Goal: Task Accomplishment & Management: Use online tool/utility

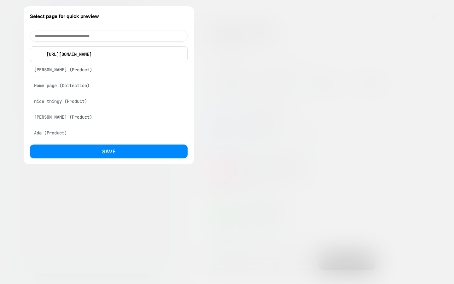
click at [144, 36] on input at bounding box center [109, 36] width 158 height 11
click at [98, 55] on p "https://kidoriman.com/" at bounding box center [113, 54] width 140 height 6
click at [265, 38] on div at bounding box center [227, 142] width 454 height 284
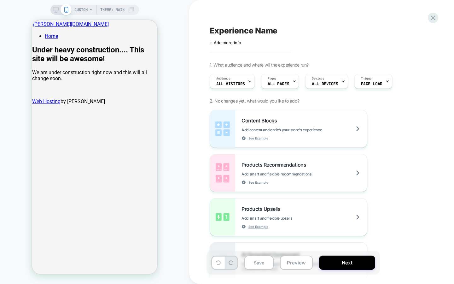
click at [80, 9] on span "CUSTOM" at bounding box center [80, 10] width 13 height 10
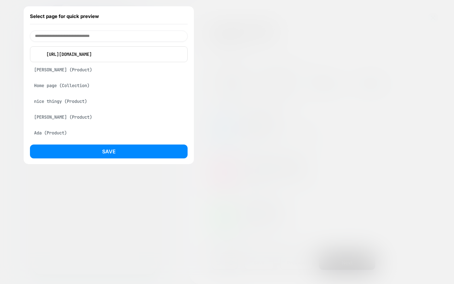
click at [240, 8] on div at bounding box center [227, 142] width 454 height 284
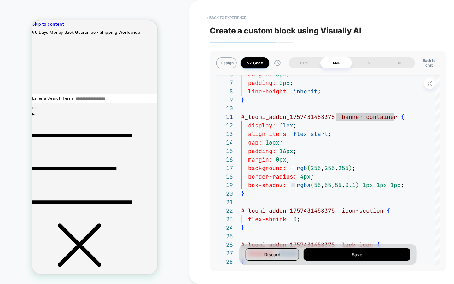
click at [261, 63] on button "Code" at bounding box center [255, 62] width 29 height 11
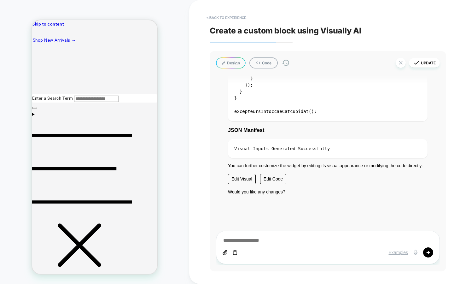
click at [229, 67] on button "Design" at bounding box center [231, 62] width 30 height 11
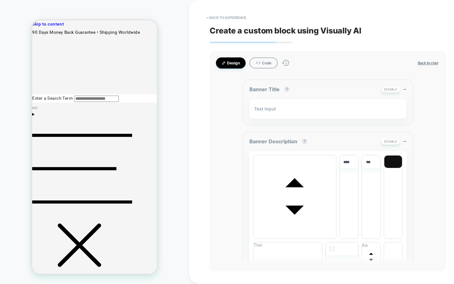
click at [234, 63] on button "Design" at bounding box center [231, 62] width 30 height 11
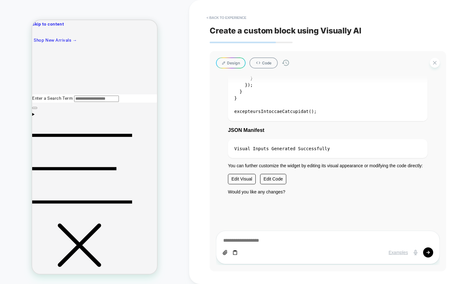
click at [230, 64] on button "Design" at bounding box center [231, 62] width 30 height 11
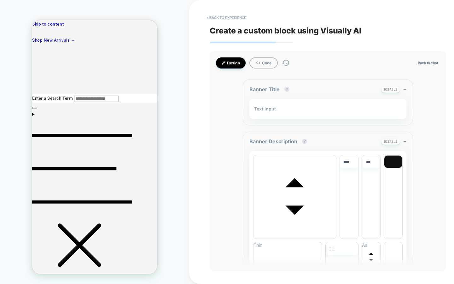
click at [230, 65] on button "Design" at bounding box center [231, 62] width 30 height 11
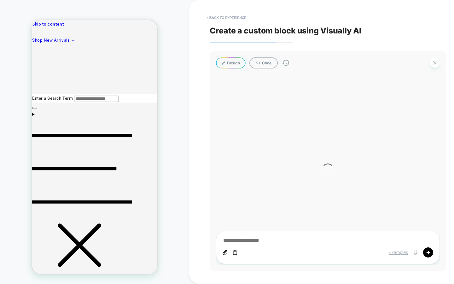
click at [226, 62] on icon at bounding box center [224, 63] width 4 height 4
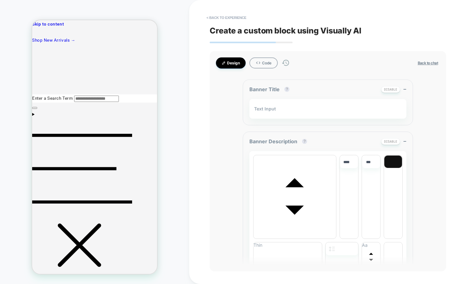
drag, startPoint x: 205, startPoint y: 81, endPoint x: 219, endPoint y: 66, distance: 19.9
click at [205, 80] on div "**********" at bounding box center [328, 142] width 278 height 284
click at [222, 65] on button "Design" at bounding box center [231, 62] width 30 height 11
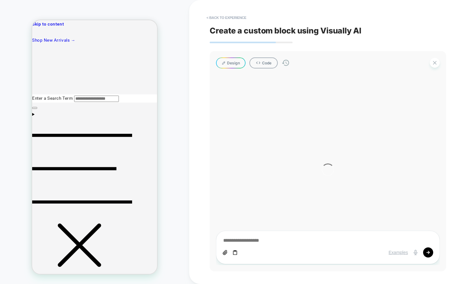
click at [232, 63] on button "Design" at bounding box center [231, 62] width 30 height 11
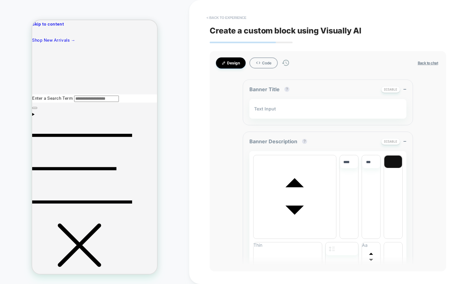
click at [226, 13] on button "< Back to experience" at bounding box center [226, 18] width 46 height 10
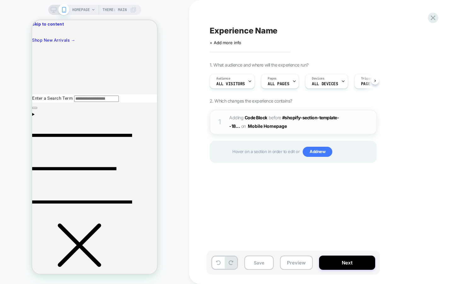
scroll to position [0, 0]
click at [220, 119] on div "1" at bounding box center [220, 122] width 6 height 13
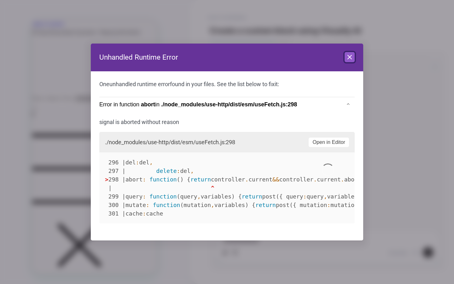
click at [350, 54] on icon at bounding box center [350, 57] width 8 height 8
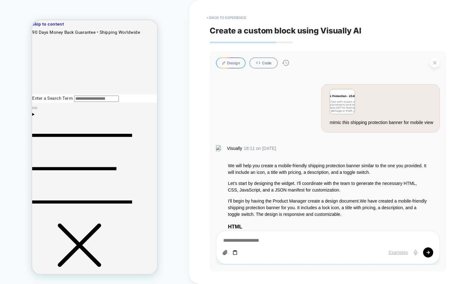
scroll to position [1361, 0]
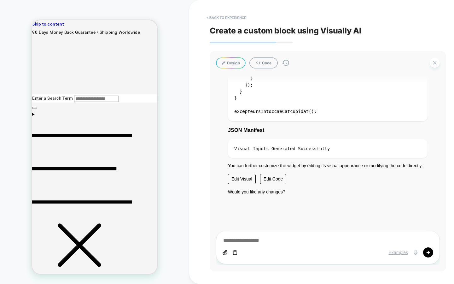
click at [226, 63] on button "Design" at bounding box center [231, 62] width 30 height 11
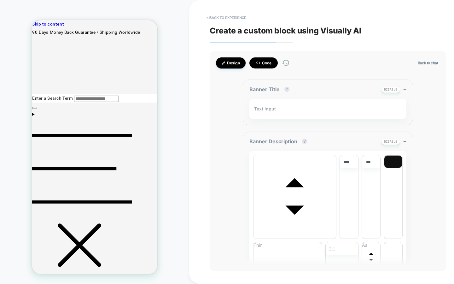
click at [270, 61] on button "Code" at bounding box center [264, 62] width 28 height 11
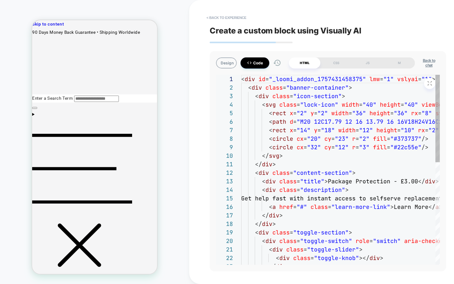
scroll to position [51, 0]
click at [232, 70] on div "Design Code HTML CSS JS M Back to chat mimic this shipping protection banner fo…" at bounding box center [328, 161] width 237 height 220
click at [230, 67] on button "Design" at bounding box center [226, 62] width 21 height 11
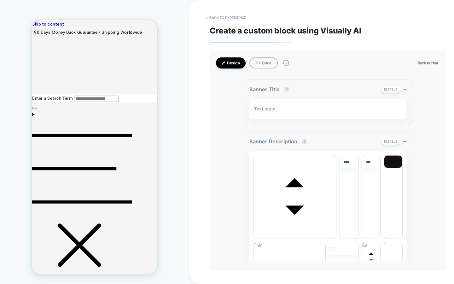
click at [233, 58] on button "Design" at bounding box center [231, 62] width 30 height 11
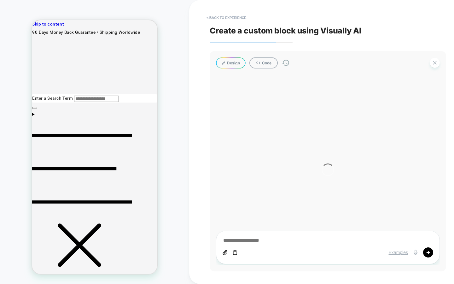
click at [231, 64] on button "Design" at bounding box center [231, 62] width 30 height 11
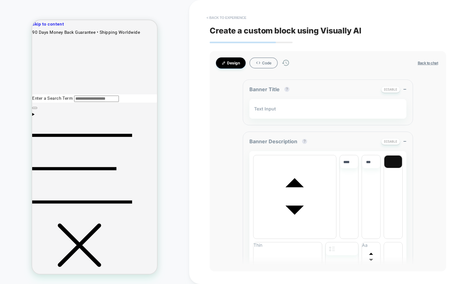
click at [232, 20] on button "< Back to experience" at bounding box center [226, 18] width 46 height 10
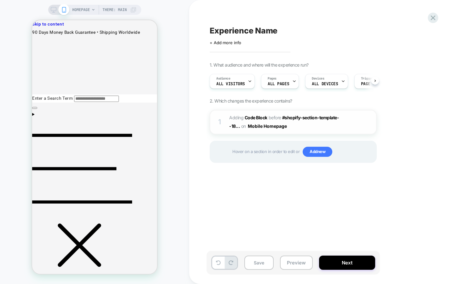
scroll to position [0, 0]
click at [312, 132] on div "1 Adding Code Block BEFORE #shopify-section-template--18... #shopify-section-te…" at bounding box center [293, 122] width 167 height 25
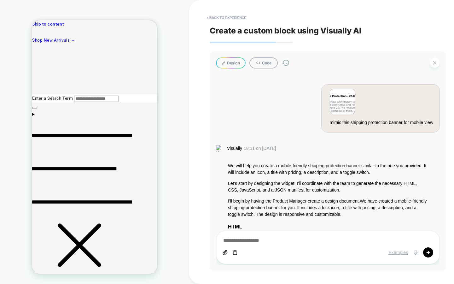
click at [225, 59] on button "Design" at bounding box center [231, 62] width 30 height 11
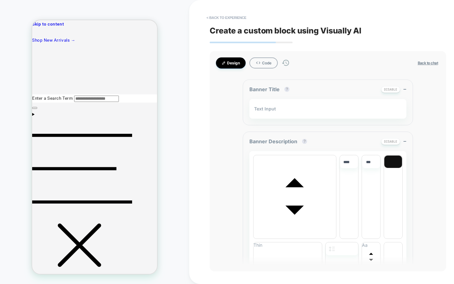
click at [230, 65] on button "Design" at bounding box center [231, 62] width 30 height 11
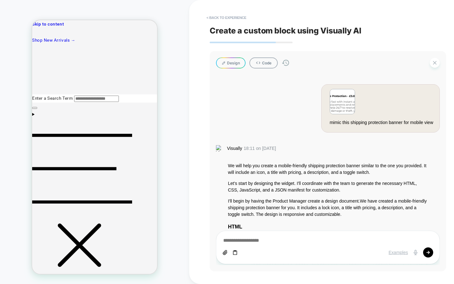
click at [230, 65] on button "Design" at bounding box center [231, 62] width 30 height 11
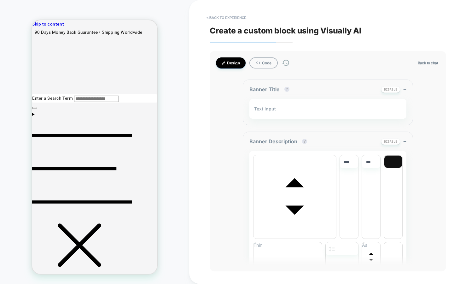
click at [230, 65] on button "Design" at bounding box center [231, 62] width 30 height 11
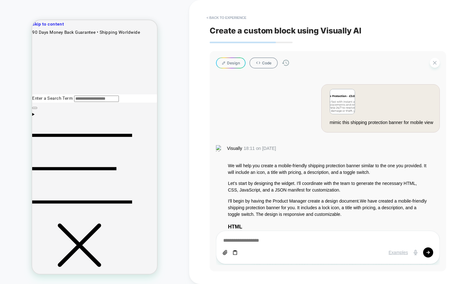
click at [230, 65] on button "Design" at bounding box center [231, 62] width 30 height 11
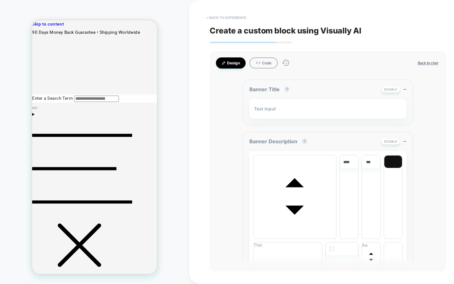
click at [232, 15] on button "< Back to experience" at bounding box center [226, 18] width 46 height 10
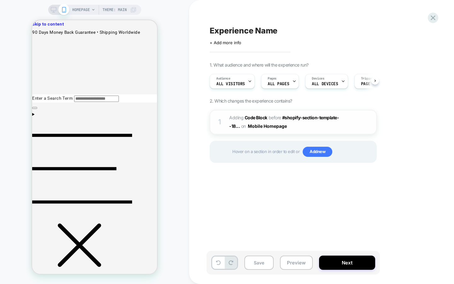
scroll to position [0, 0]
click at [219, 119] on div "1" at bounding box center [220, 122] width 6 height 13
type textarea "*"
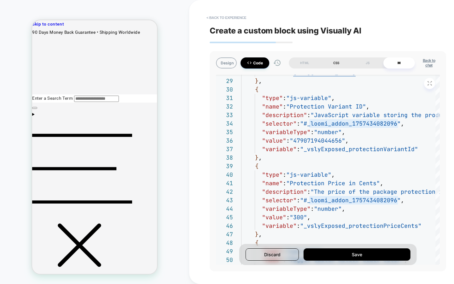
click at [337, 61] on div "CSS" at bounding box center [336, 62] width 32 height 11
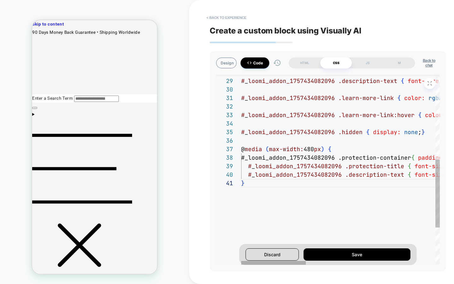
scroll to position [0, 3]
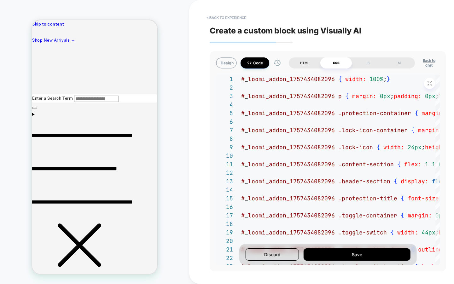
click at [311, 62] on div "HTML" at bounding box center [305, 62] width 32 height 11
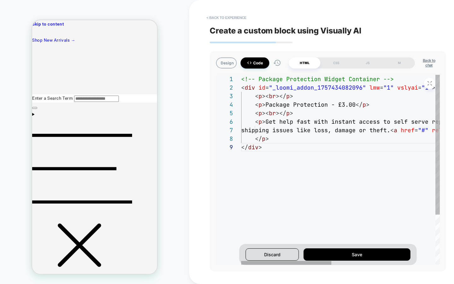
click at [292, 126] on div "< p > Get help fast with instant access to self serve re placements and refunds…" at bounding box center [454, 204] width 427 height 258
click at [330, 98] on div "< p > Get help fast with instant access to self serve re placements and refunds…" at bounding box center [454, 204] width 427 height 258
click at [286, 140] on div "< p > Get help fast with instant access to self serve re placements and refunds…" at bounding box center [454, 204] width 427 height 258
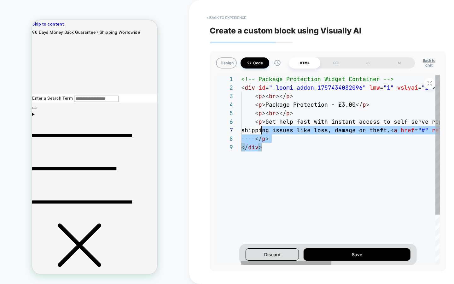
drag, startPoint x: 255, startPoint y: 128, endPoint x: 153, endPoint y: 78, distance: 113.8
click at [241, 78] on div "< p > Get help fast with instant access to self serve re placements and refunds…" at bounding box center [454, 204] width 427 height 258
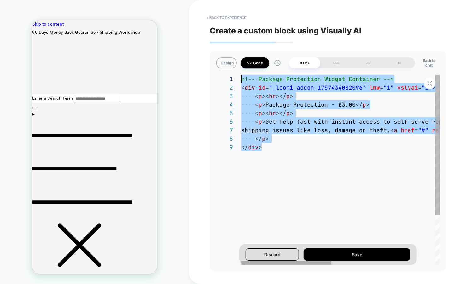
click at [309, 116] on div "< p > Get help fast with instant access to self serve re placements and refunds…" at bounding box center [454, 204] width 427 height 258
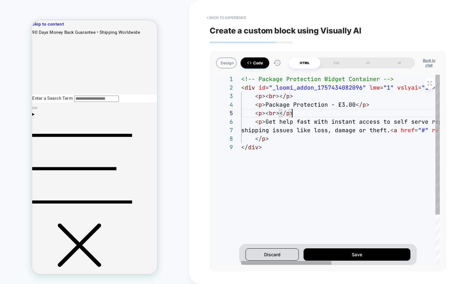
scroll to position [34, 51]
click at [297, 137] on div "< p > Get help fast with instant access to self serve re placements and refunds…" at bounding box center [454, 204] width 427 height 258
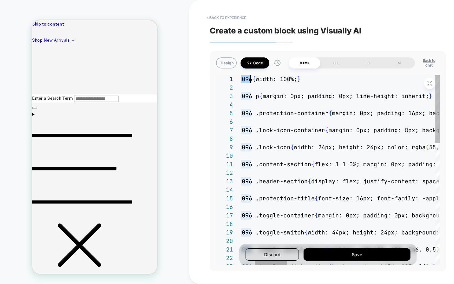
scroll to position [0, 0]
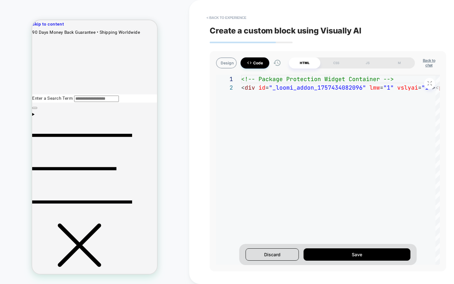
click at [222, 6] on div "< Back to experience Create a custom block using Visually AI Design Code HTML C…" at bounding box center [328, 142] width 237 height 284
drag, startPoint x: 225, startPoint y: 24, endPoint x: 226, endPoint y: 19, distance: 4.7
click at [225, 24] on div "< Back to experience Create a custom block using Visually AI Design Code HTML C…" at bounding box center [328, 142] width 237 height 284
click at [226, 19] on button "< Back to experience" at bounding box center [226, 18] width 46 height 10
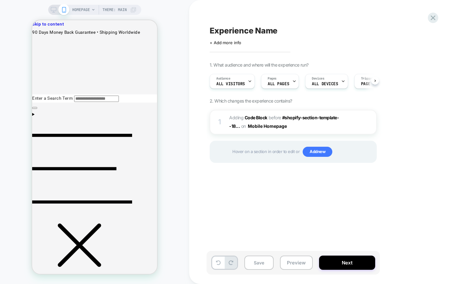
scroll to position [0, 0]
click at [371, 123] on div at bounding box center [371, 122] width 10 height 7
click at [366, 120] on div at bounding box center [371, 122] width 10 height 7
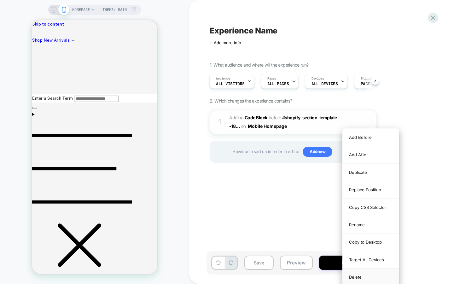
click at [363, 272] on div "Delete" at bounding box center [371, 276] width 56 height 17
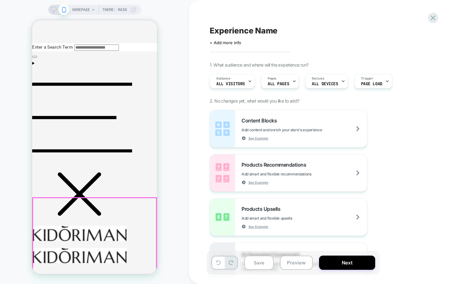
scroll to position [0, 0]
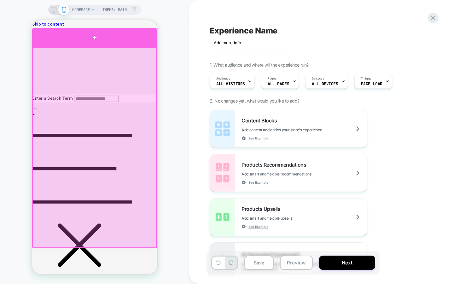
click at [91, 33] on div at bounding box center [94, 37] width 125 height 19
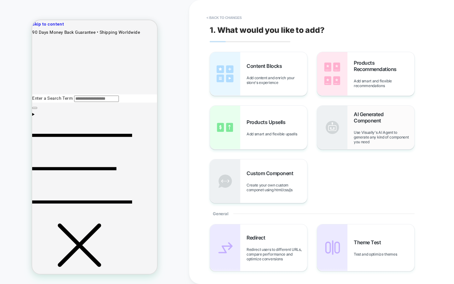
click at [361, 129] on div "AI Generated Component Use Visually's AI Agent to generate any kind of componen…" at bounding box center [384, 127] width 61 height 33
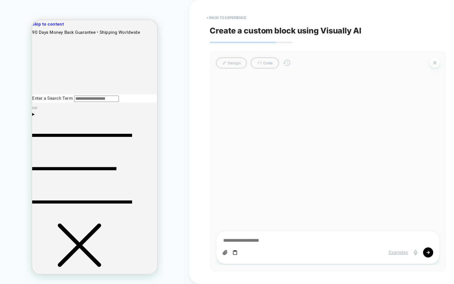
drag, startPoint x: 320, startPoint y: 106, endPoint x: 297, endPoint y: 104, distance: 23.1
click at [320, 104] on div at bounding box center [328, 170] width 224 height 190
drag, startPoint x: 250, startPoint y: 243, endPoint x: 254, endPoint y: 238, distance: 6.7
click at [250, 243] on textarea at bounding box center [328, 240] width 211 height 7
click at [256, 239] on textarea at bounding box center [328, 240] width 211 height 7
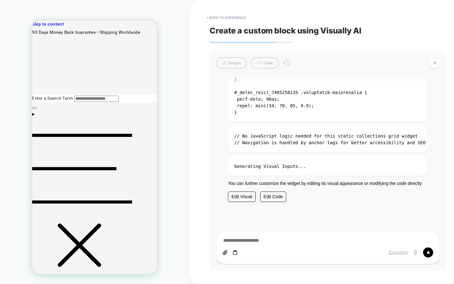
scroll to position [725, 0]
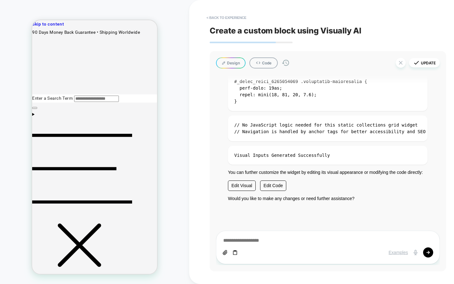
click at [221, 63] on button "Design" at bounding box center [231, 62] width 30 height 11
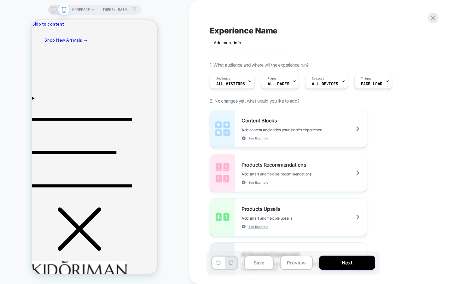
scroll to position [0, 0]
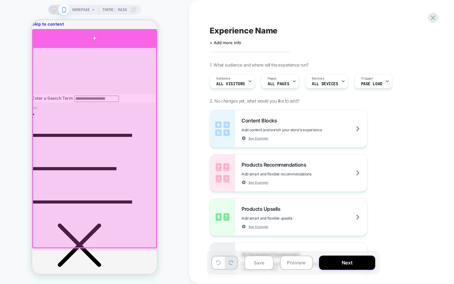
click at [115, 44] on div at bounding box center [94, 38] width 125 height 18
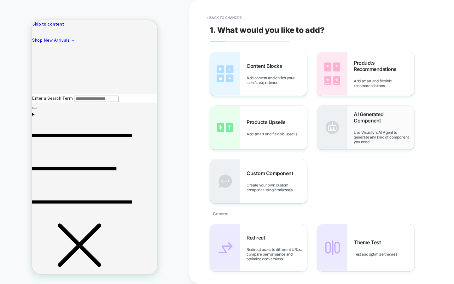
click at [361, 126] on div "AI Generated Component Use Visually's AI Agent to generate any kind of componen…" at bounding box center [384, 127] width 61 height 33
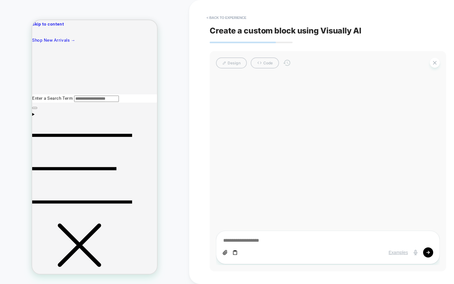
click at [252, 243] on textarea at bounding box center [328, 240] width 211 height 7
click at [265, 237] on div "Examples" at bounding box center [328, 247] width 224 height 33
click at [263, 246] on div "Examples" at bounding box center [328, 247] width 224 height 33
click at [272, 238] on textarea at bounding box center [328, 240] width 211 height 7
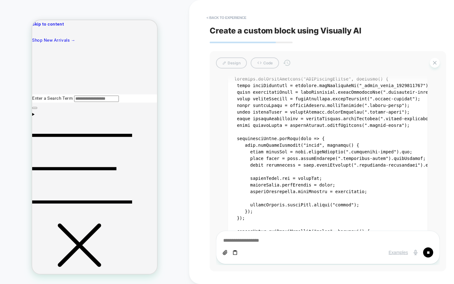
scroll to position [1665, 0]
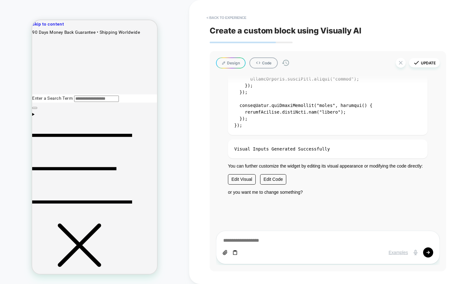
click at [227, 63] on button "Design" at bounding box center [231, 62] width 30 height 11
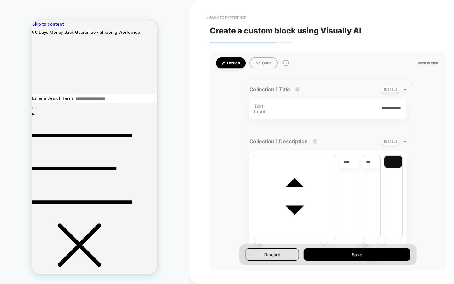
click at [379, 111] on textarea "**********" at bounding box center [342, 108] width 120 height 7
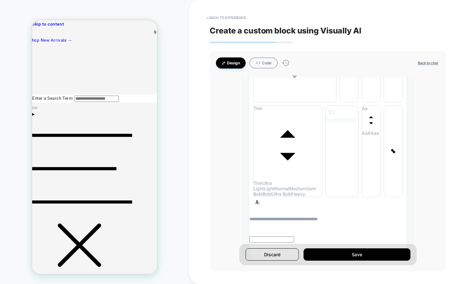
scroll to position [141, 0]
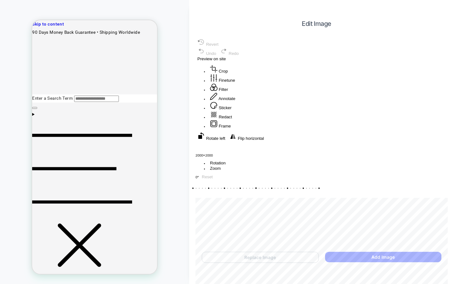
click at [237, 101] on button "Annotate" at bounding box center [222, 96] width 29 height 9
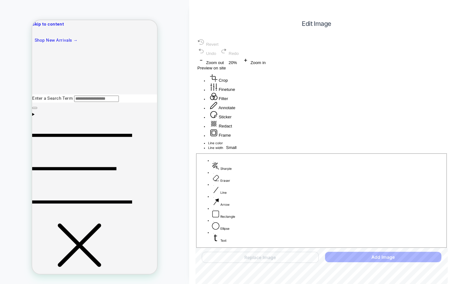
drag, startPoint x: 312, startPoint y: 109, endPoint x: 349, endPoint y: 148, distance: 53.3
click at [332, 141] on div at bounding box center [322, 141] width 252 height 0
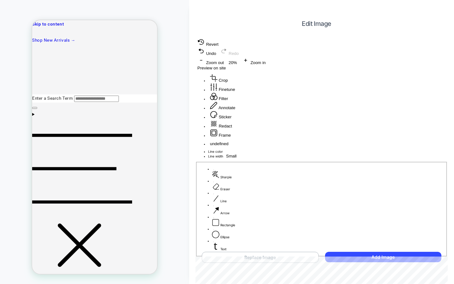
click at [226, 66] on span "Preview on site" at bounding box center [211, 68] width 28 height 5
drag, startPoint x: 444, startPoint y: 12, endPoint x: 441, endPoint y: 8, distance: 4.3
click at [443, 10] on div "Edit Image Revert Undo Redo Zoom out 20% Zoom in Preview on site Crop Finetune …" at bounding box center [321, 140] width 265 height 262
click at [433, 9] on div "Edit Image Revert Undo Redo Zoom out 20% Zoom in Preview on site Crop Finetune …" at bounding box center [321, 142] width 265 height 284
click at [427, 16] on div "Edit Image Revert Undo Redo Zoom out 20% Zoom in Preview on site Crop Finetune …" at bounding box center [321, 140] width 265 height 262
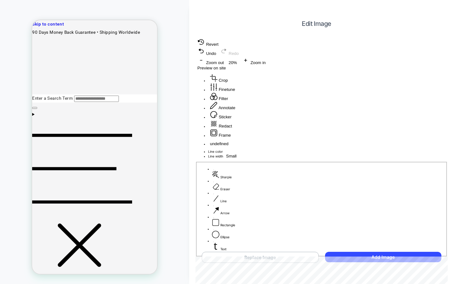
click at [426, 21] on span "Edit Image" at bounding box center [317, 24] width 236 height 8
click at [253, 250] on div "Replace Image Add Image" at bounding box center [322, 257] width 252 height 24
click at [251, 257] on button "Replace Image" at bounding box center [260, 257] width 117 height 11
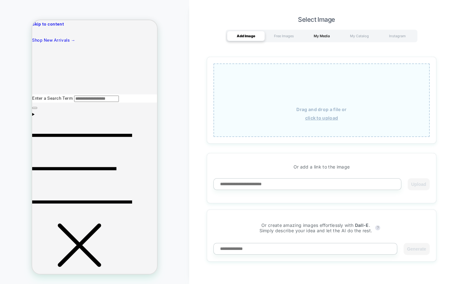
click at [322, 35] on div "My Media" at bounding box center [322, 36] width 38 height 10
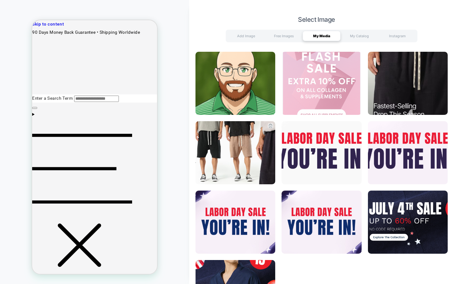
click at [245, 151] on img at bounding box center [236, 152] width 80 height 63
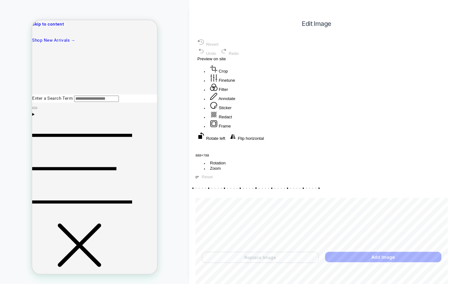
drag, startPoint x: 441, startPoint y: 176, endPoint x: 315, endPoint y: 179, distance: 126.2
click at [316, 279] on div "Drag corner br" at bounding box center [442, 279] width 252 height 0
drag, startPoint x: 273, startPoint y: 147, endPoint x: 235, endPoint y: 150, distance: 38.6
click at [247, 150] on div "Recenter" at bounding box center [322, 145] width 252 height 9
drag, startPoint x: 350, startPoint y: 134, endPoint x: 352, endPoint y: 137, distance: 3.8
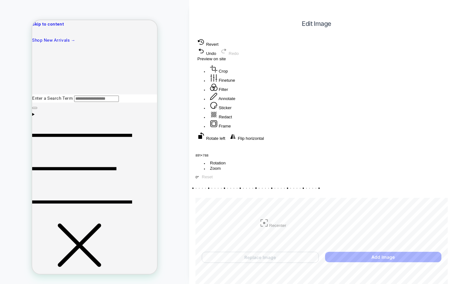
click at [352, 141] on div "Recenter" at bounding box center [322, 145] width 252 height 9
click at [226, 56] on span "Preview on site" at bounding box center [211, 58] width 28 height 5
drag, startPoint x: 338, startPoint y: 107, endPoint x: 332, endPoint y: 126, distance: 19.6
click at [332, 141] on div "Recenter" at bounding box center [322, 145] width 252 height 9
click at [345, 141] on div "Recenter" at bounding box center [322, 145] width 252 height 9
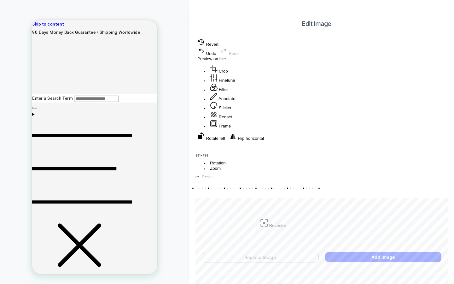
click at [226, 56] on span "Preview on site" at bounding box center [211, 58] width 28 height 5
click at [392, 257] on button "Add Image" at bounding box center [383, 257] width 116 height 10
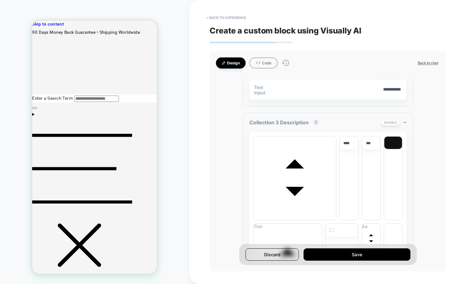
scroll to position [794, 0]
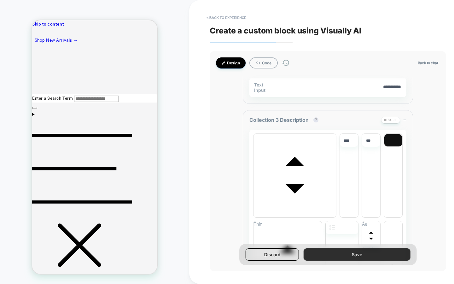
click at [349, 257] on button "Save" at bounding box center [357, 254] width 107 height 12
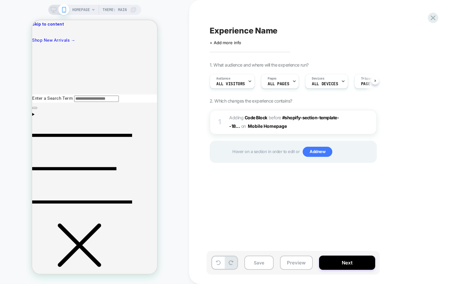
scroll to position [0, 0]
click at [244, 206] on div "Experience Name Click to edit experience details + Add more info 1. What audien…" at bounding box center [325, 141] width 237 height 271
click at [258, 128] on button "Mobile Homepage" at bounding box center [270, 125] width 44 height 9
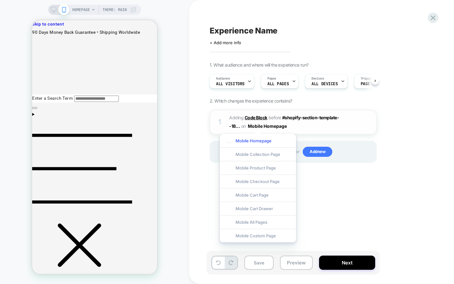
click at [248, 115] on b "Code Block" at bounding box center [256, 117] width 23 height 5
